Goal: Find specific page/section: Find specific page/section

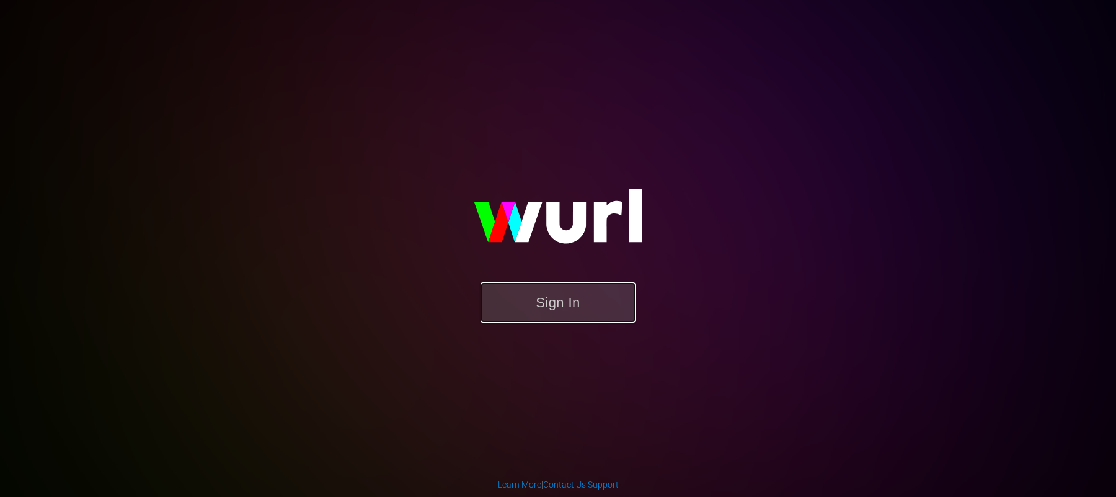
click at [556, 297] on button "Sign In" at bounding box center [558, 302] width 155 height 40
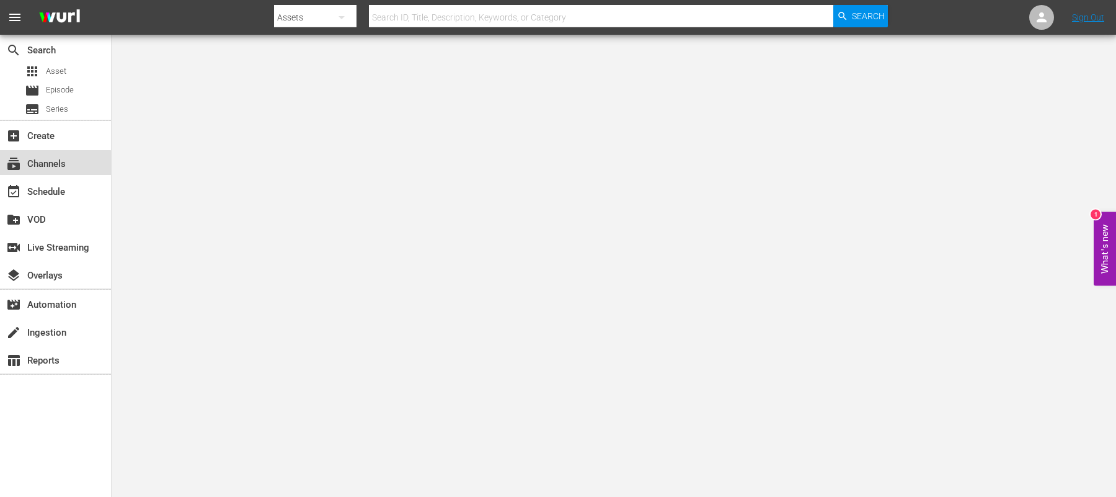
click at [23, 166] on div "subscriptions Channels" at bounding box center [34, 161] width 69 height 11
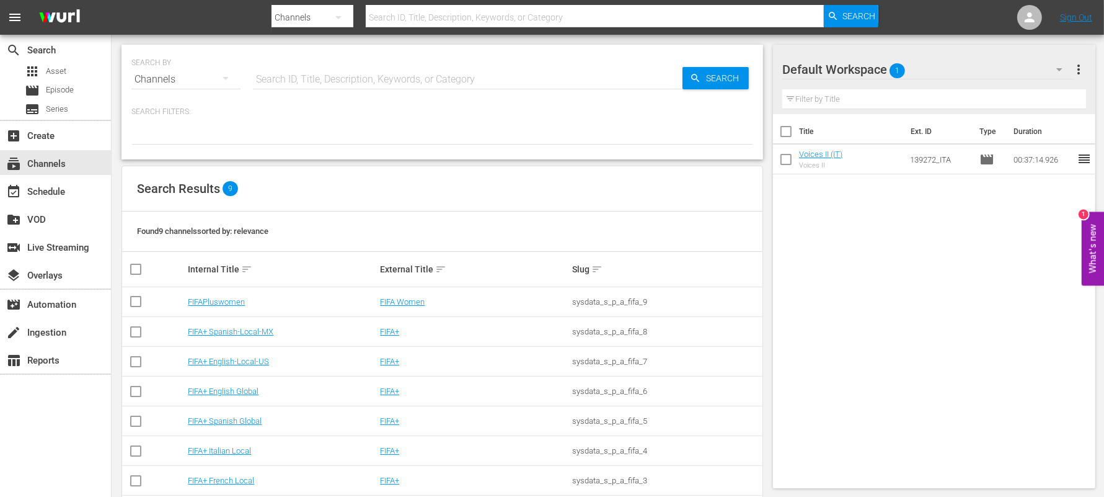
scroll to position [80, 0]
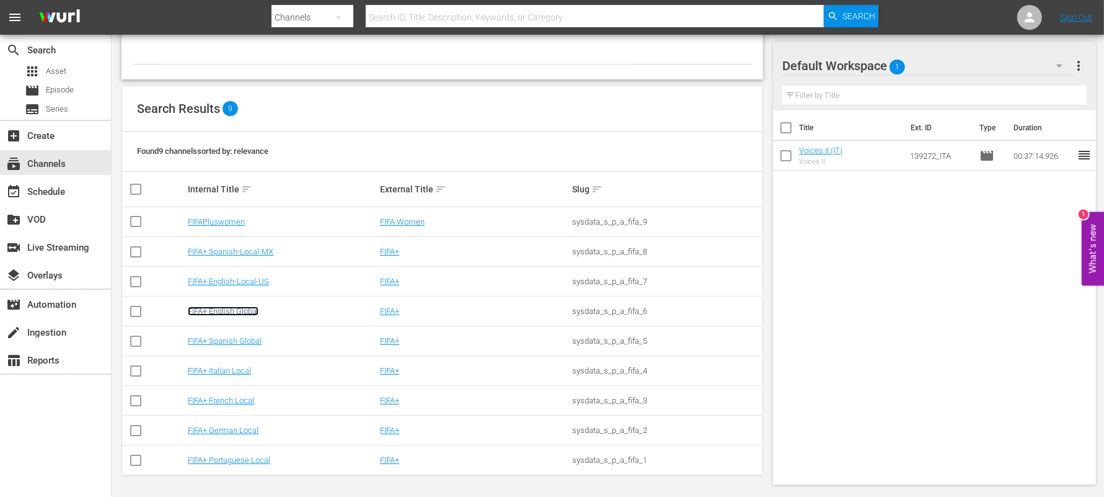
click at [215, 314] on link "FIFA+ English Global" at bounding box center [223, 310] width 71 height 9
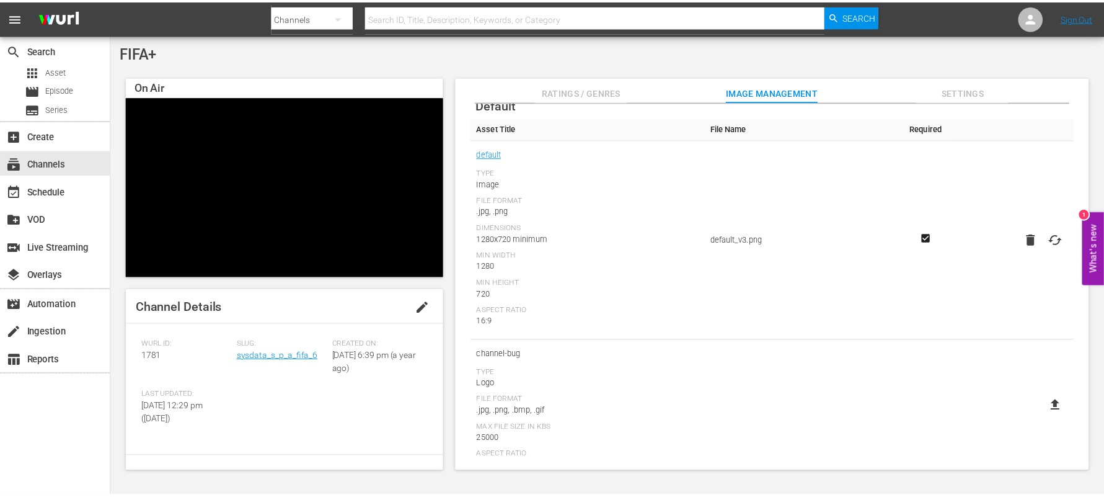
scroll to position [62, 0]
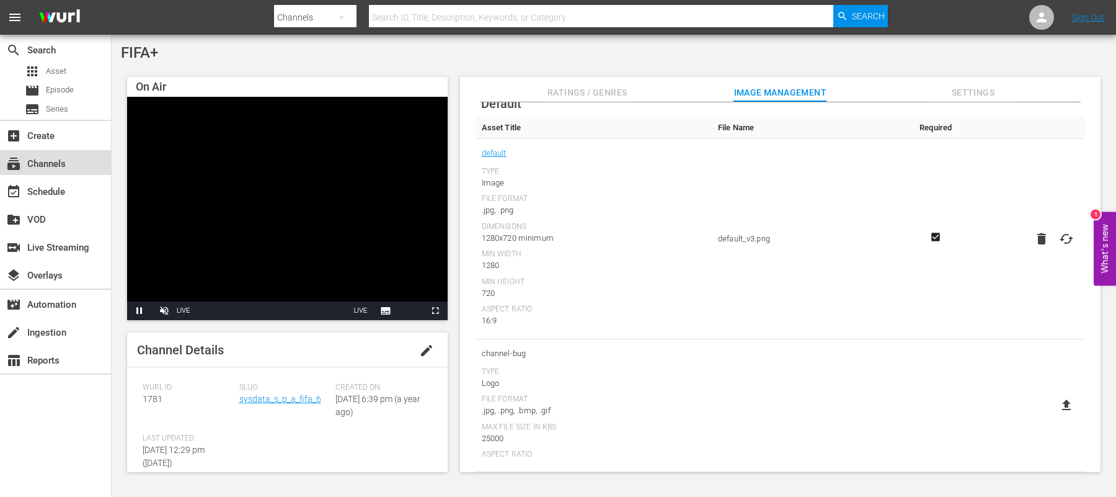
click at [47, 158] on div "subscriptions Channels" at bounding box center [34, 161] width 69 height 11
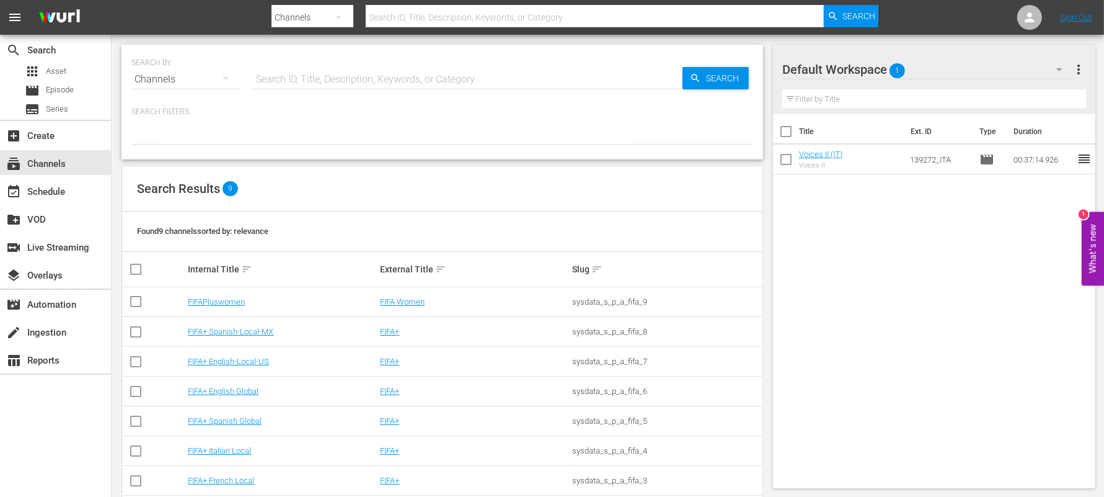
scroll to position [80, 0]
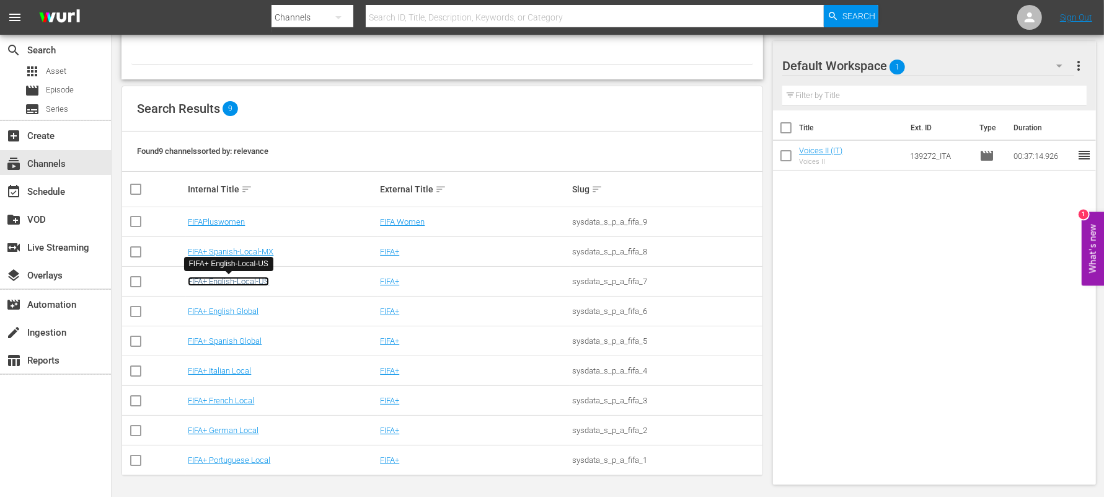
click at [226, 280] on link "FIFA+ English-Local-US" at bounding box center [228, 281] width 81 height 9
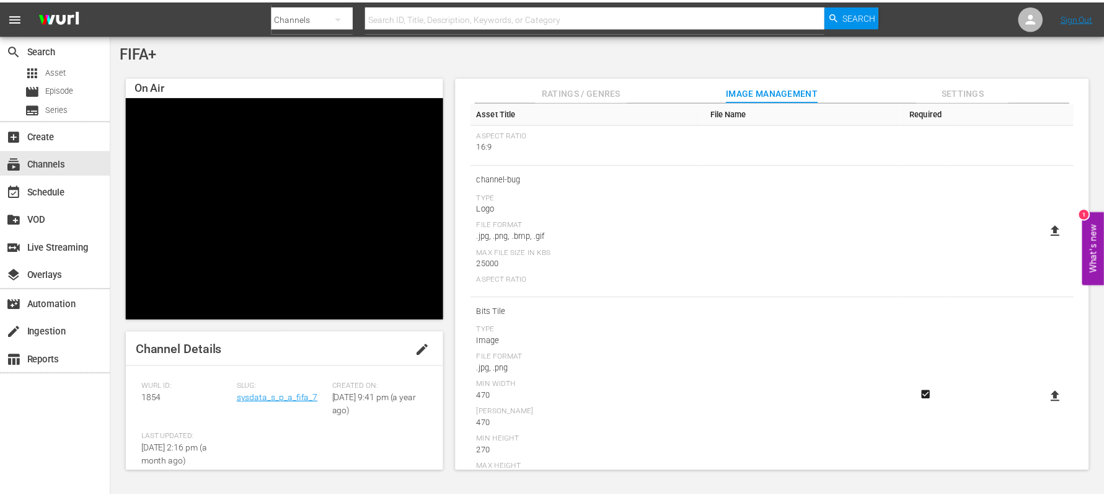
scroll to position [242, 0]
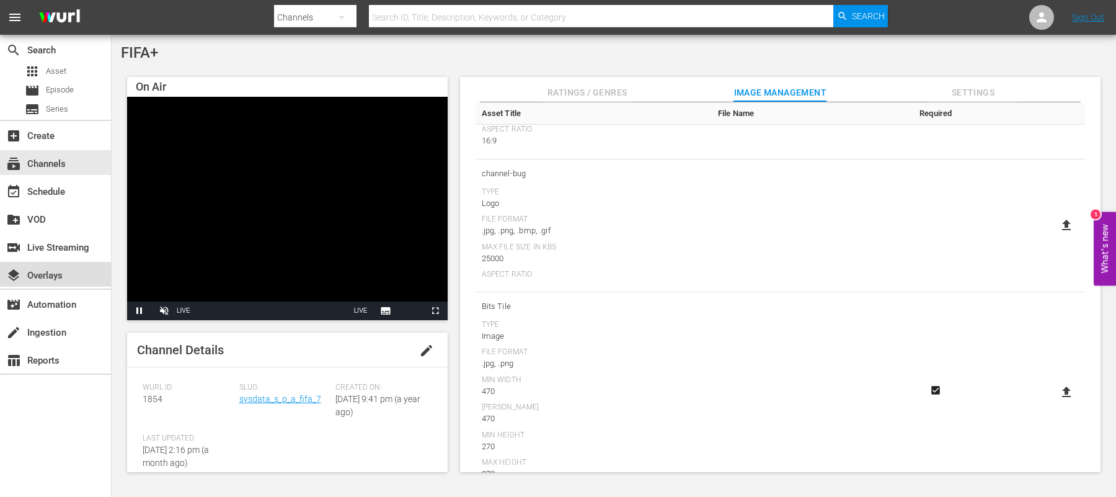
click at [41, 268] on div "layers Overlays" at bounding box center [34, 273] width 69 height 11
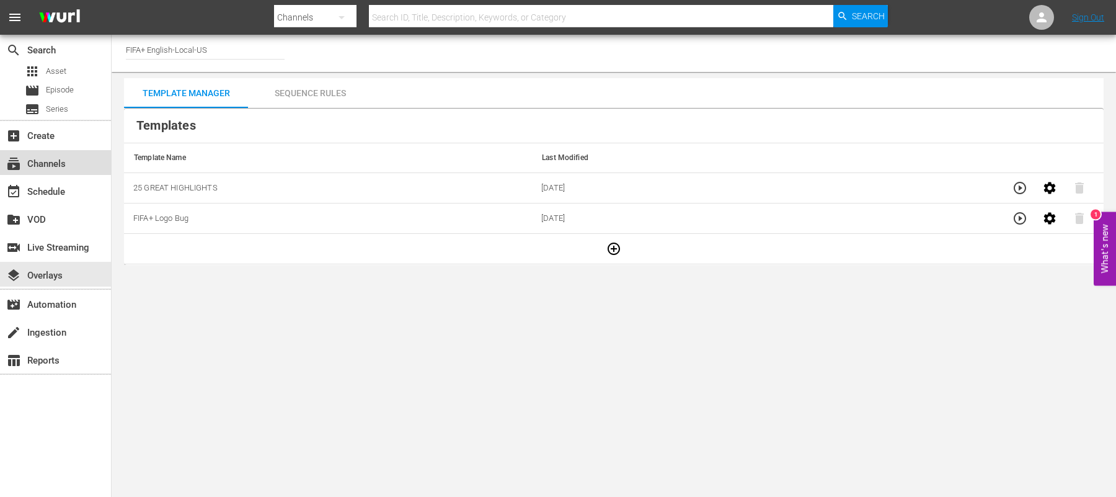
click at [37, 161] on div "subscriptions Channels" at bounding box center [34, 161] width 69 height 11
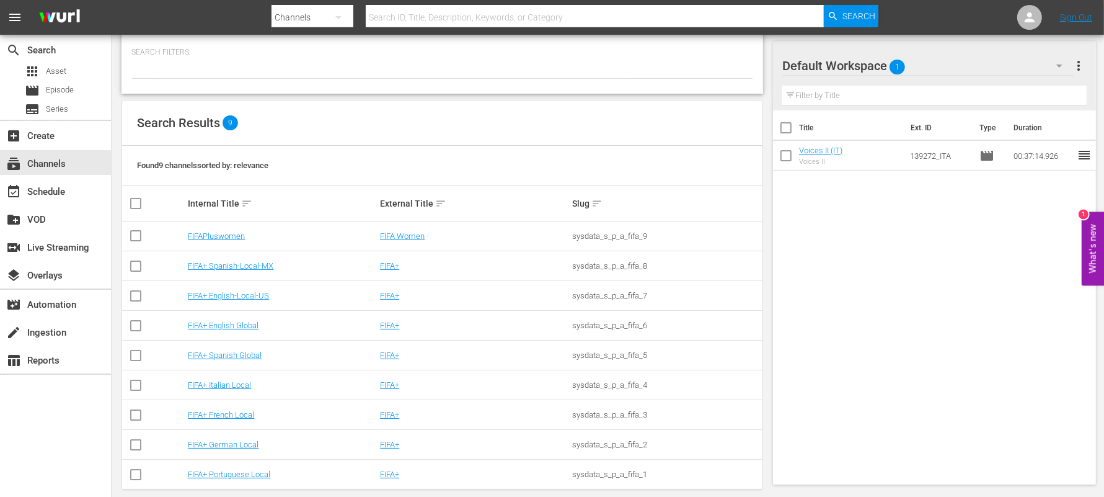
scroll to position [74, 0]
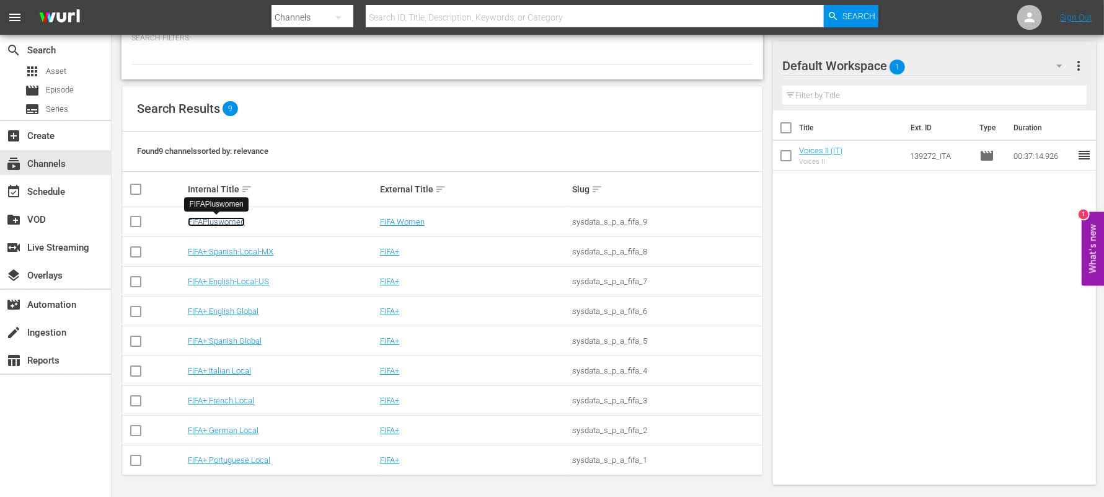
click at [231, 224] on link "FIFAPluswomen" at bounding box center [216, 221] width 57 height 9
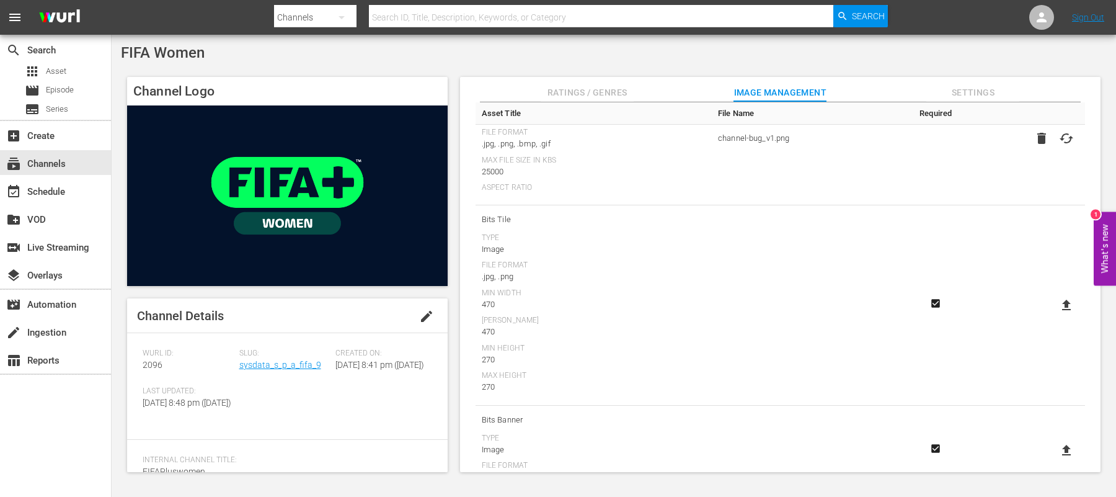
scroll to position [345, 0]
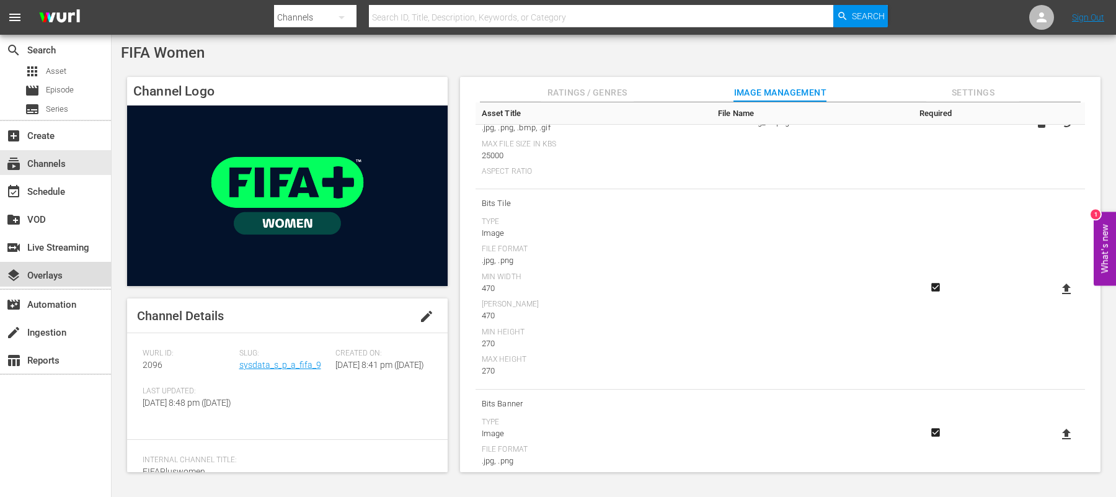
click at [46, 272] on div "layers Overlays" at bounding box center [34, 273] width 69 height 11
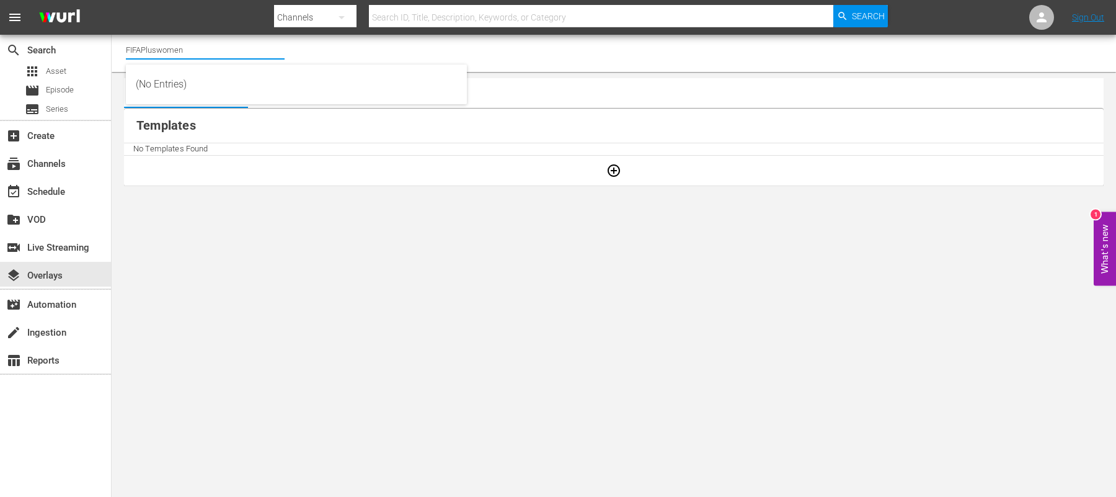
click at [221, 50] on input "FIFAPluswomen" at bounding box center [205, 50] width 159 height 30
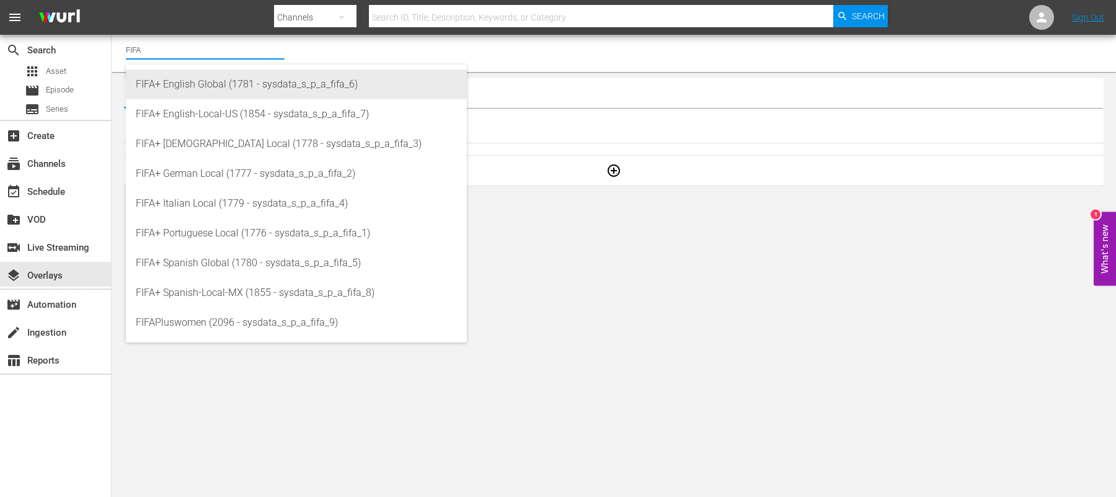
click at [246, 81] on div "FIFA+ English Global (1781 - sysdata_s_p_a_fifa_6)" at bounding box center [296, 84] width 321 height 30
type input "FIFA+ English Global (1781 - sysdata_s_p_a_fifa_6)"
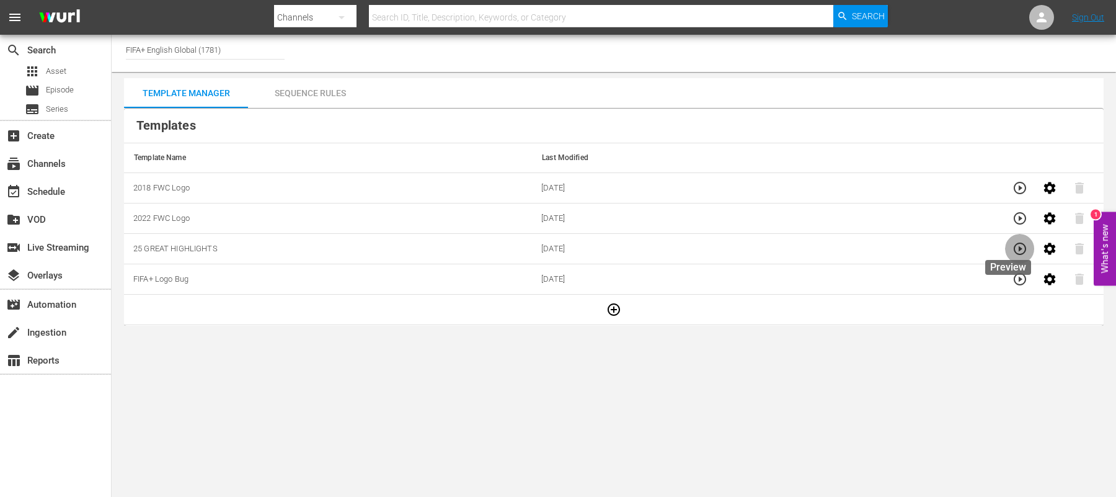
click at [1014, 249] on icon "button" at bounding box center [1020, 248] width 12 height 12
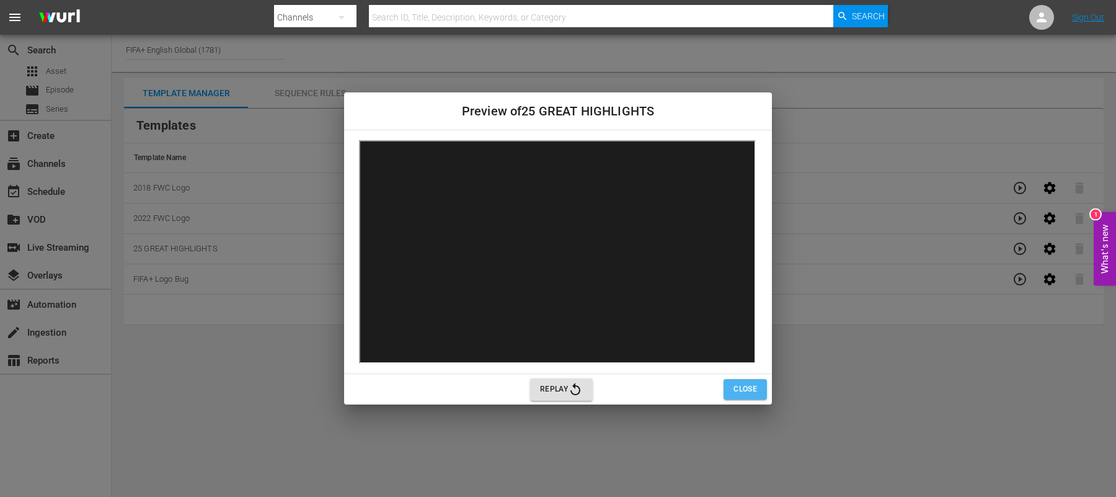
click at [759, 383] on button "Close" at bounding box center [745, 389] width 43 height 20
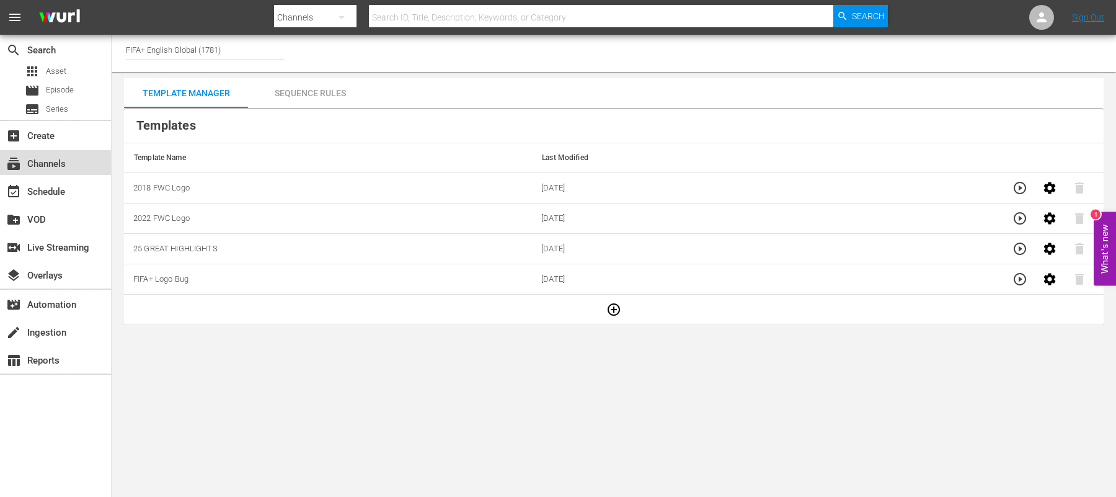
click at [24, 159] on div "subscriptions Channels" at bounding box center [34, 161] width 69 height 11
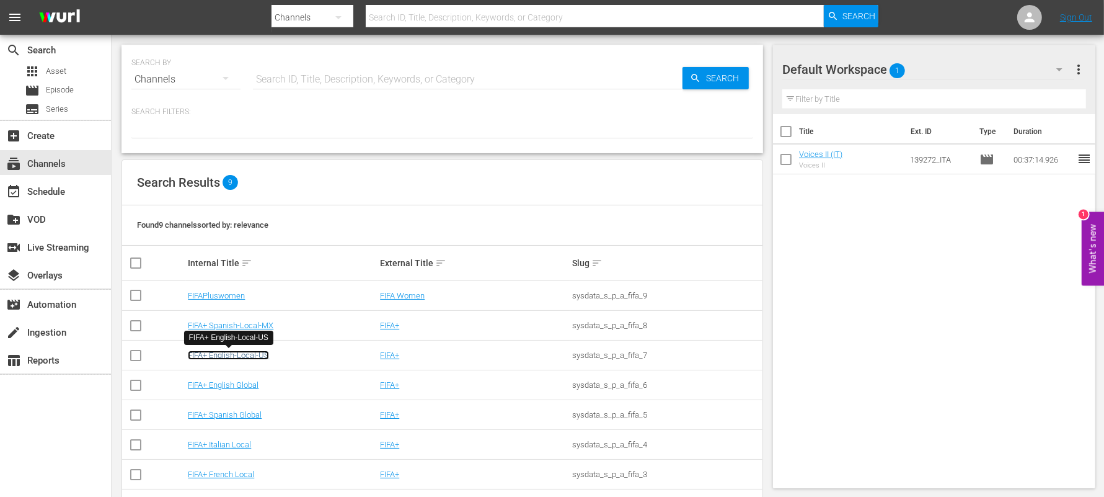
click at [242, 355] on link "FIFA+ English-Local-US" at bounding box center [228, 354] width 81 height 9
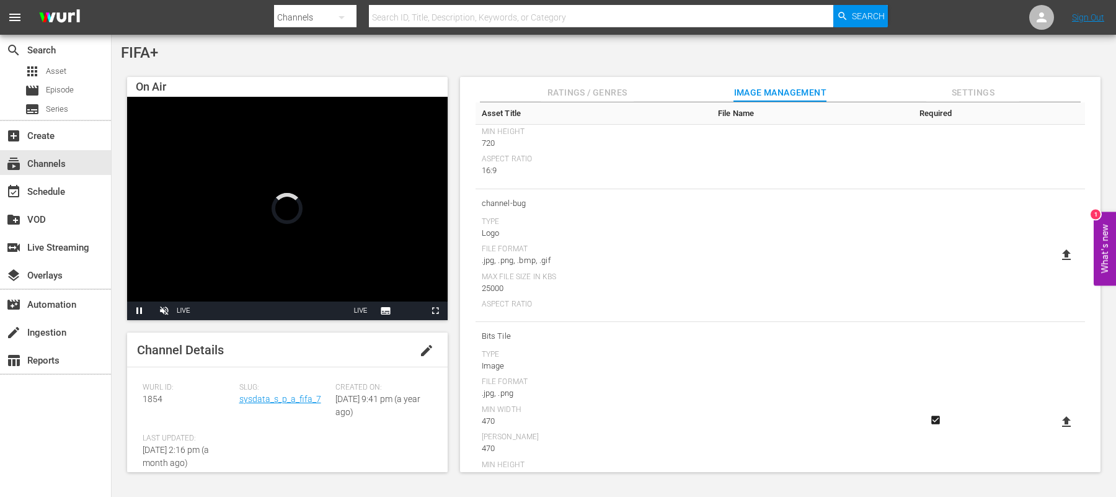
scroll to position [237, 0]
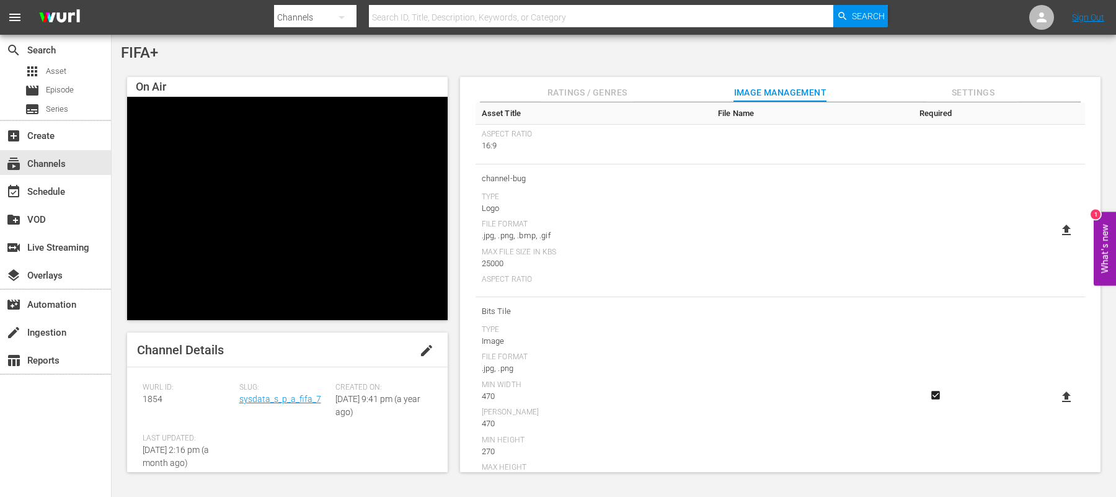
click at [61, 410] on div "search Search apps Asset movie Episode subtitles Series add_box Create subscrip…" at bounding box center [56, 283] width 112 height 497
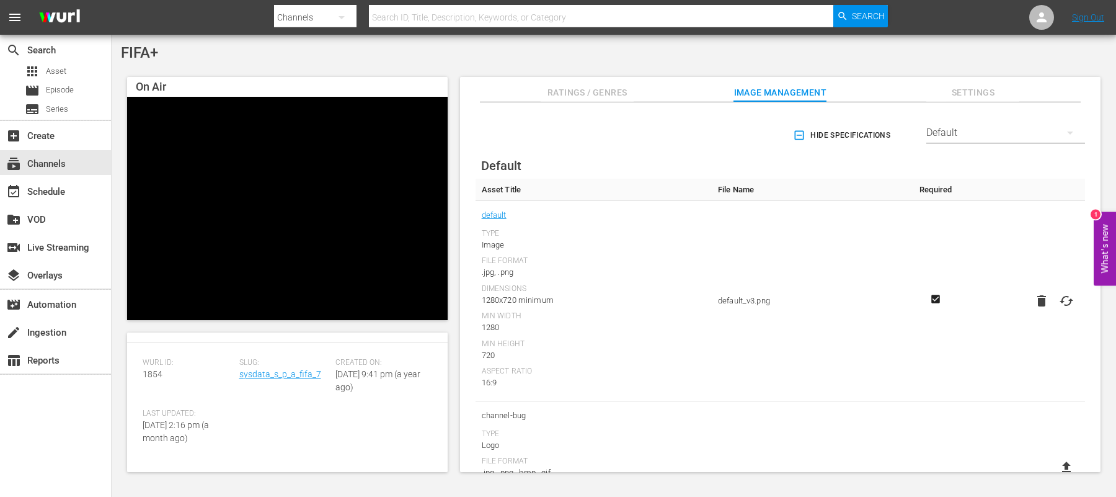
scroll to position [0, 0]
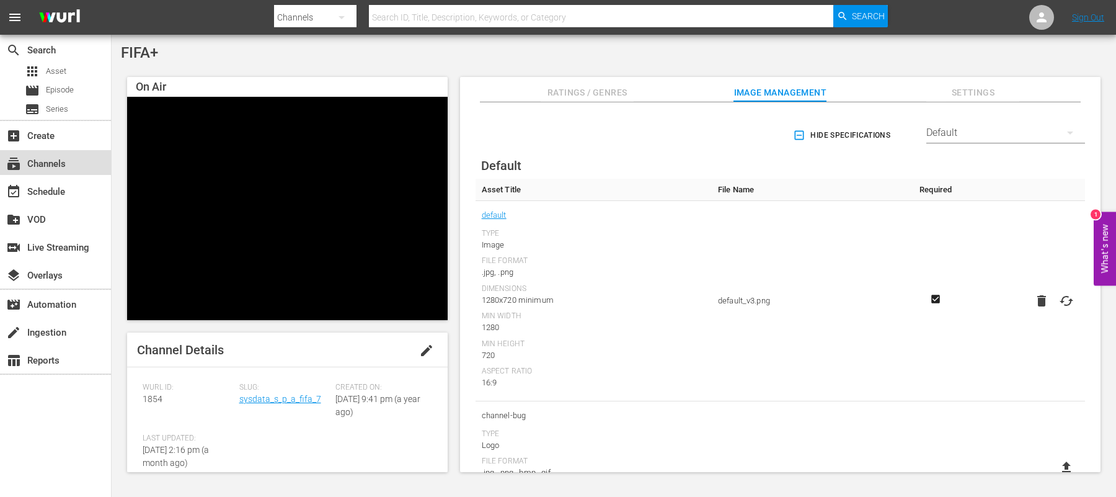
click at [53, 164] on div "subscriptions Channels" at bounding box center [34, 161] width 69 height 11
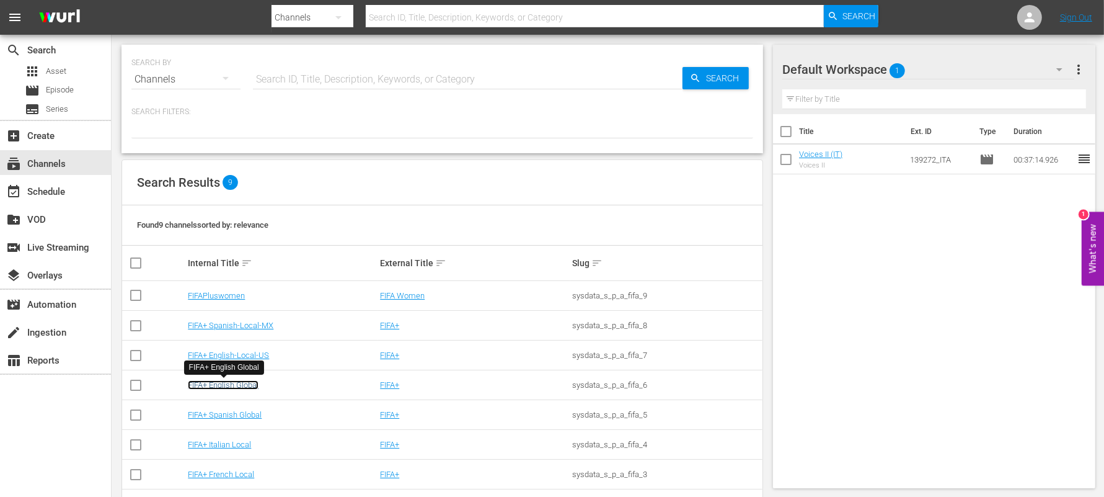
click at [218, 381] on link "FIFA+ English Global" at bounding box center [223, 384] width 71 height 9
